Goal: Navigation & Orientation: Understand site structure

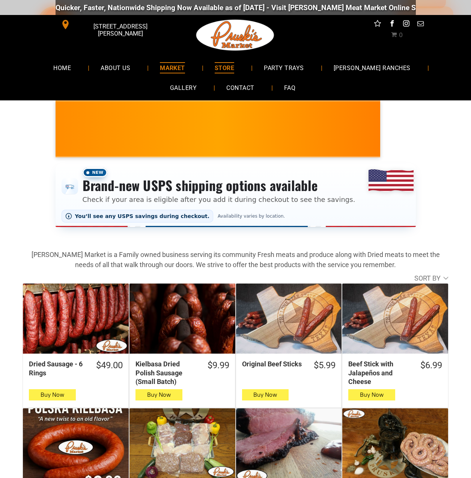
click at [160, 69] on span "MARKET" at bounding box center [172, 67] width 25 height 11
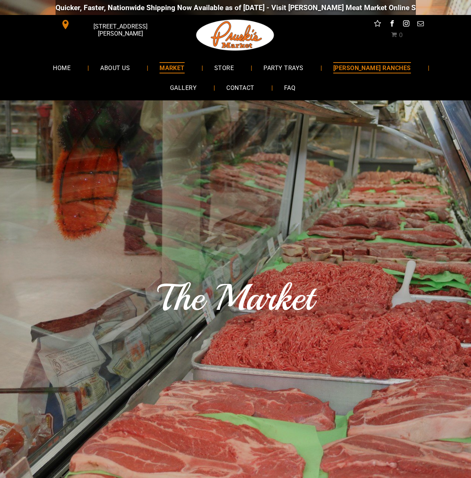
click at [369, 69] on link "[PERSON_NAME] RANCHES" at bounding box center [372, 68] width 100 height 20
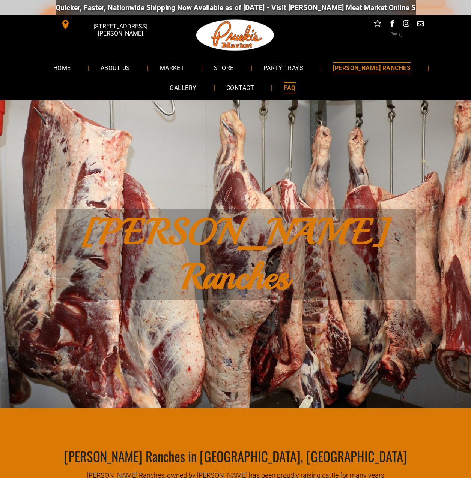
click at [272, 86] on link "FAQ" at bounding box center [289, 88] width 34 height 20
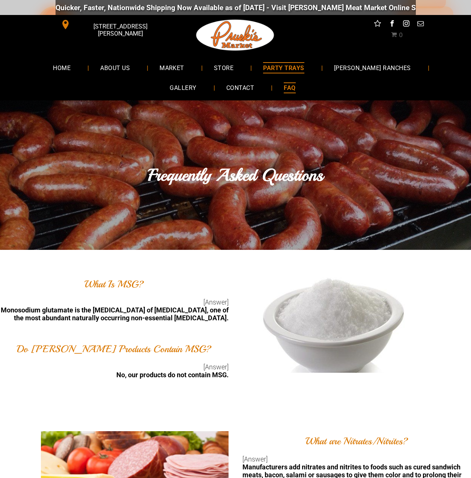
click at [263, 69] on span "PARTY TRAYS" at bounding box center [283, 67] width 41 height 11
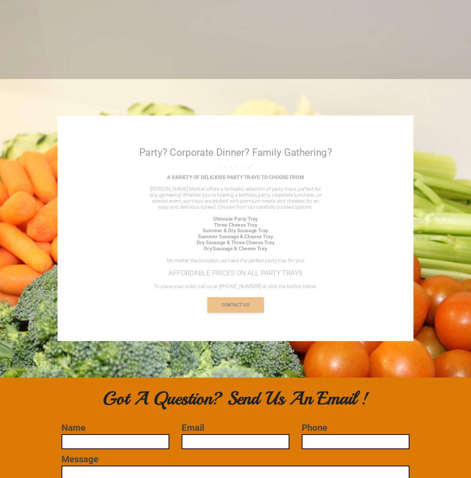
scroll to position [412, 0]
